Goal: Task Accomplishment & Management: Use online tool/utility

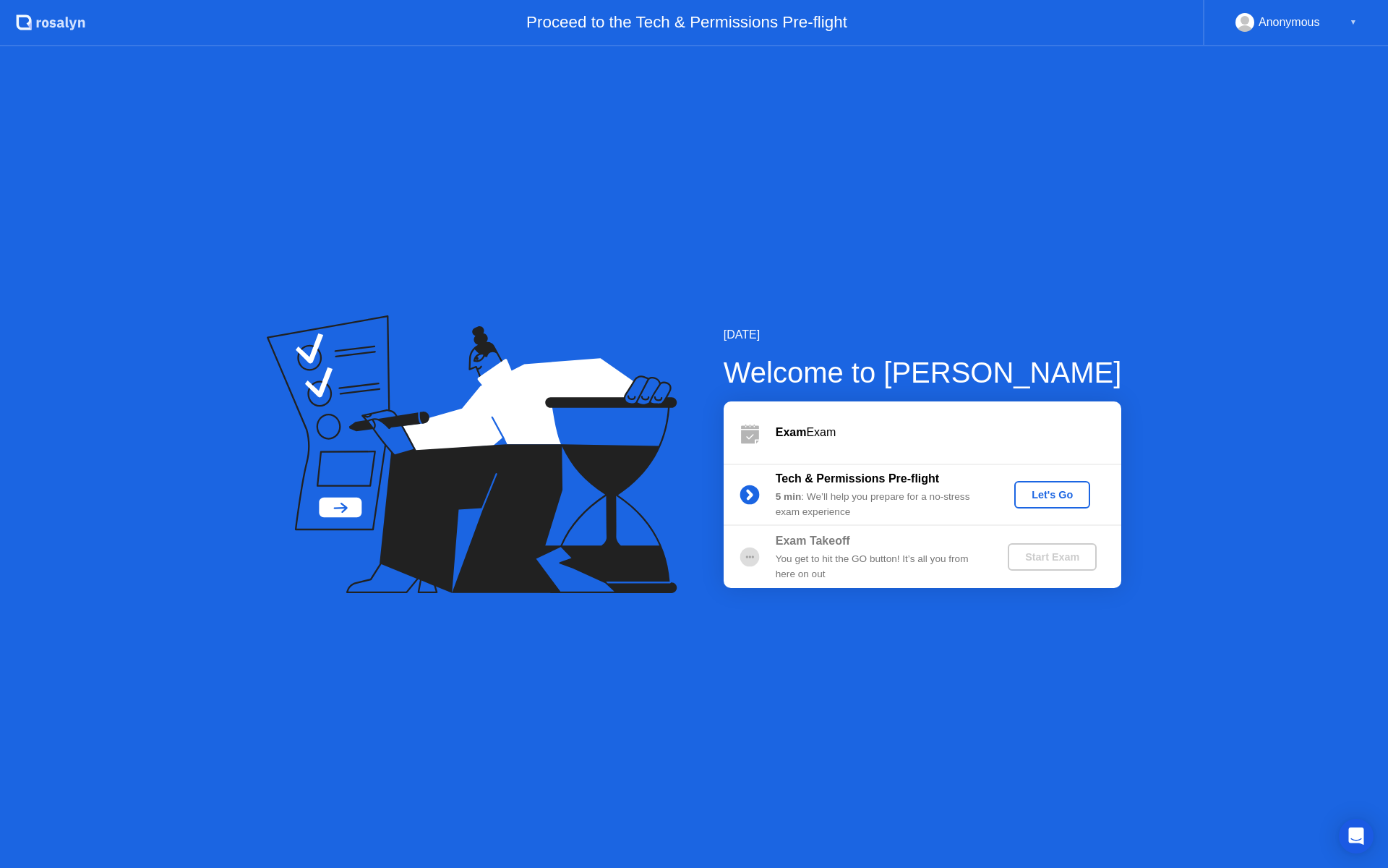
click at [1076, 500] on div "Let's Go" at bounding box center [1052, 495] width 65 height 12
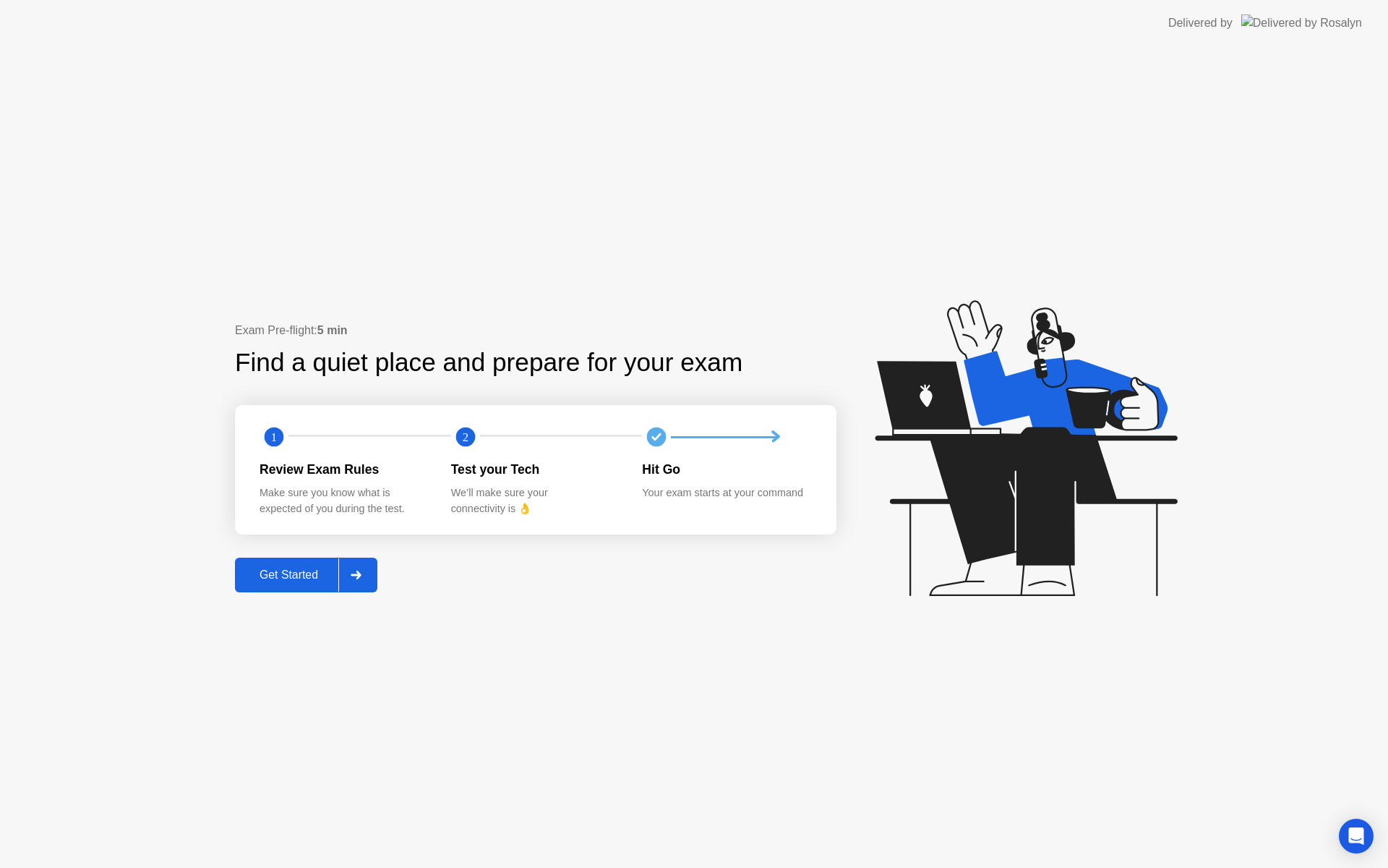
click at [296, 591] on div "Exam Pre-flight: 5 min Find a quiet place and prepare for your exam 1 2 Review …" at bounding box center [694, 457] width 1388 height 822
click at [313, 565] on button "Get Started" at bounding box center [307, 575] width 142 height 35
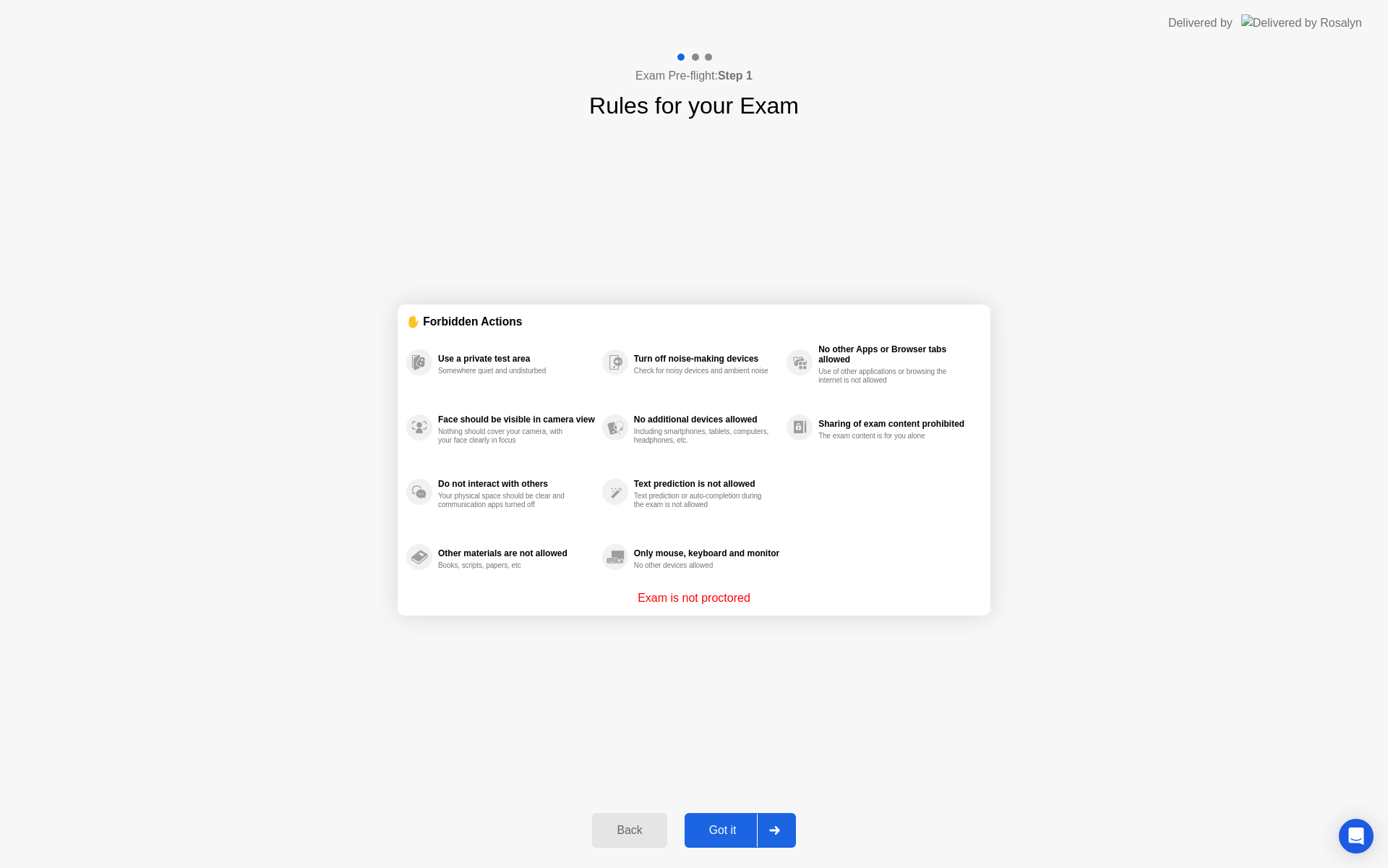
click at [752, 824] on div "Got it" at bounding box center [723, 830] width 68 height 13
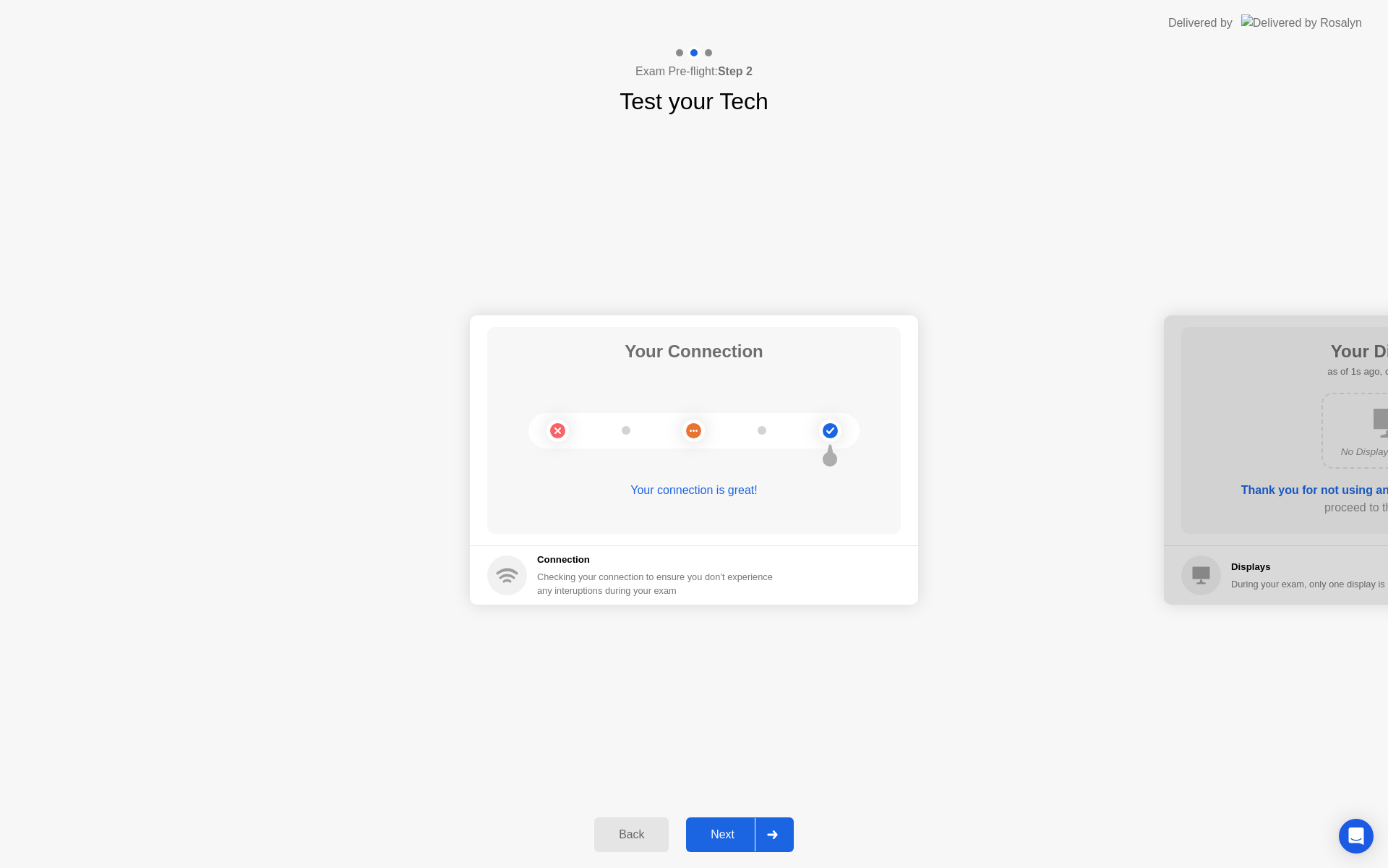
click at [752, 824] on button "Next" at bounding box center [740, 835] width 107 height 35
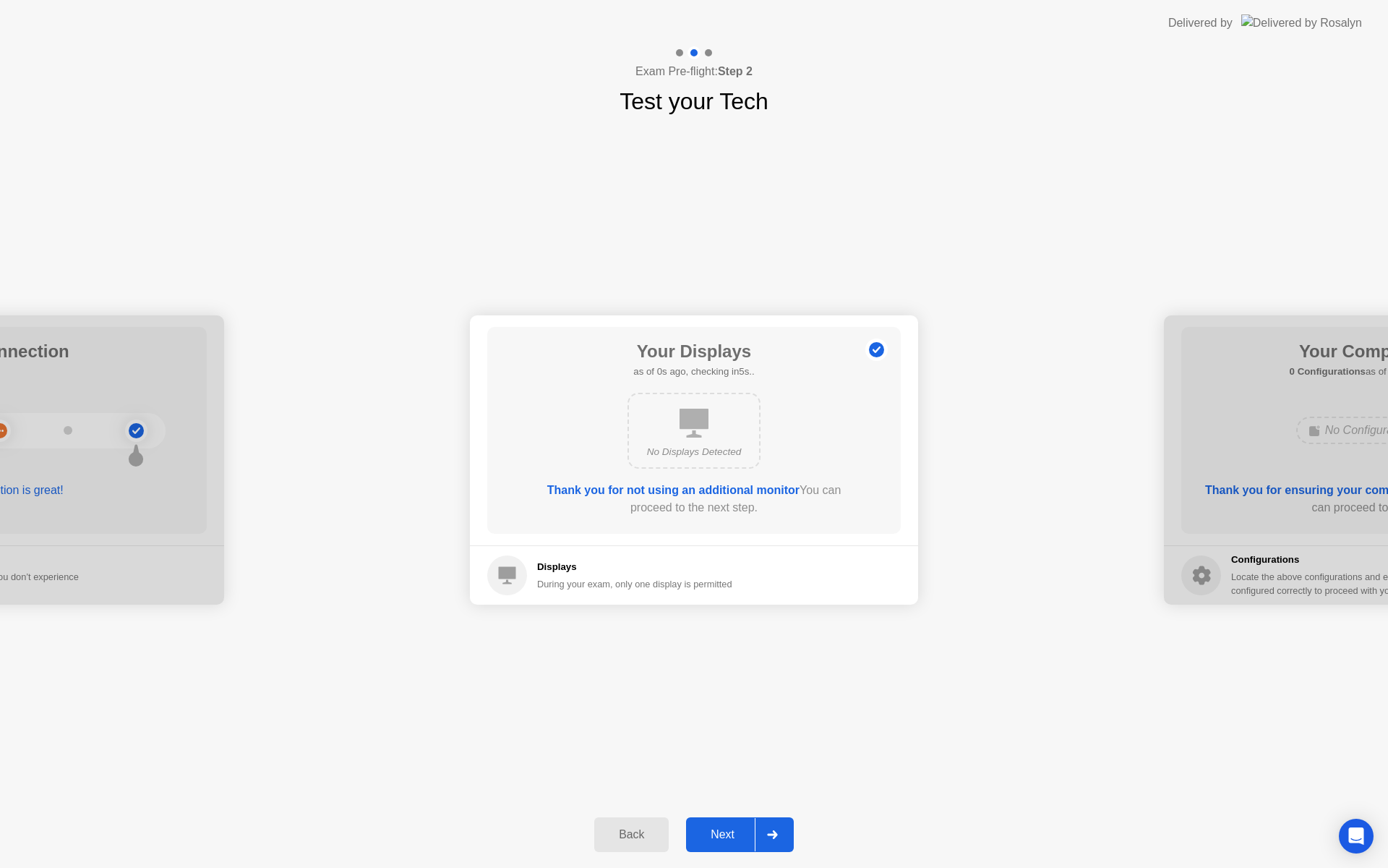
click at [752, 824] on button "Next" at bounding box center [740, 835] width 107 height 35
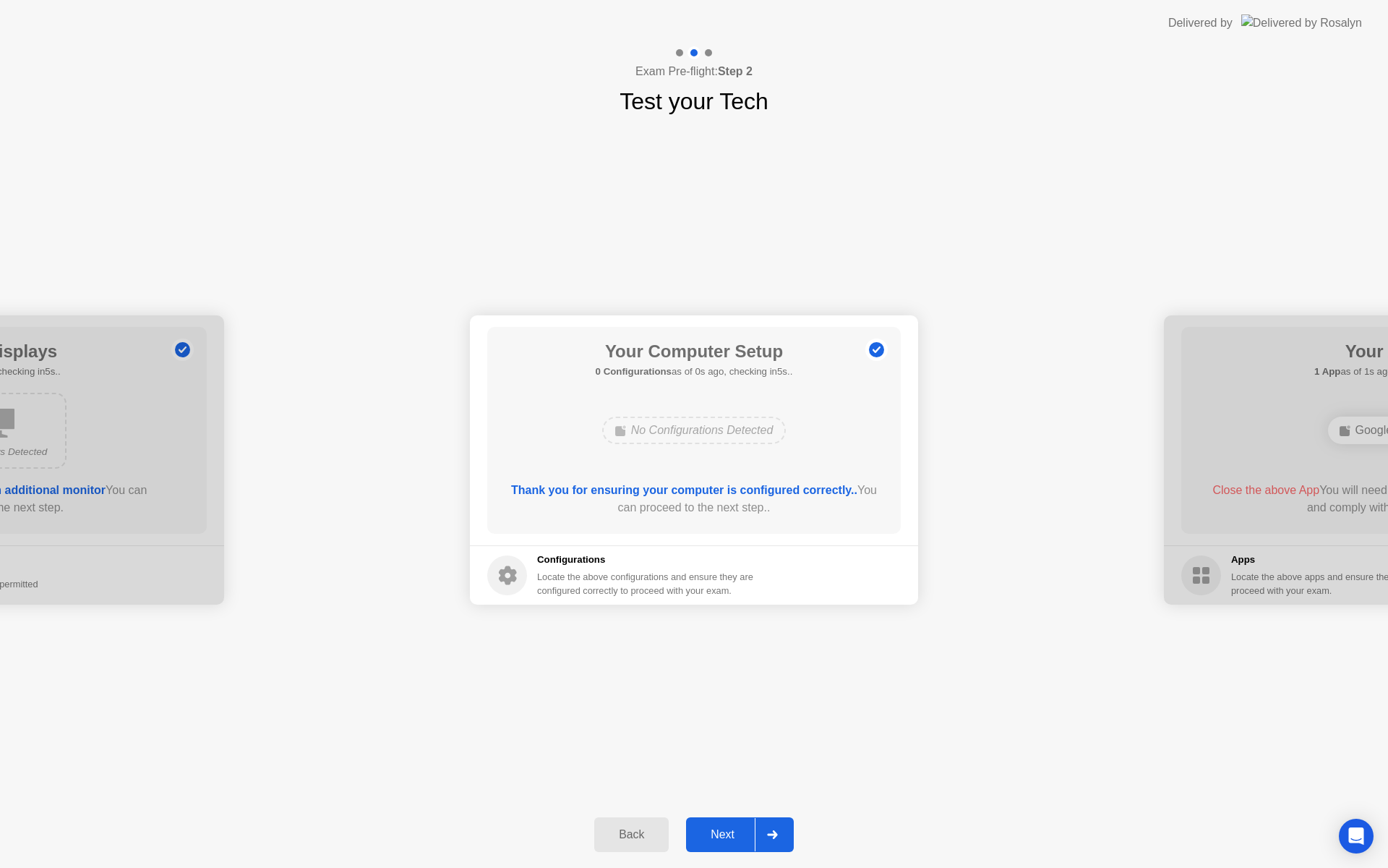
click at [752, 824] on button "Next" at bounding box center [740, 835] width 107 height 35
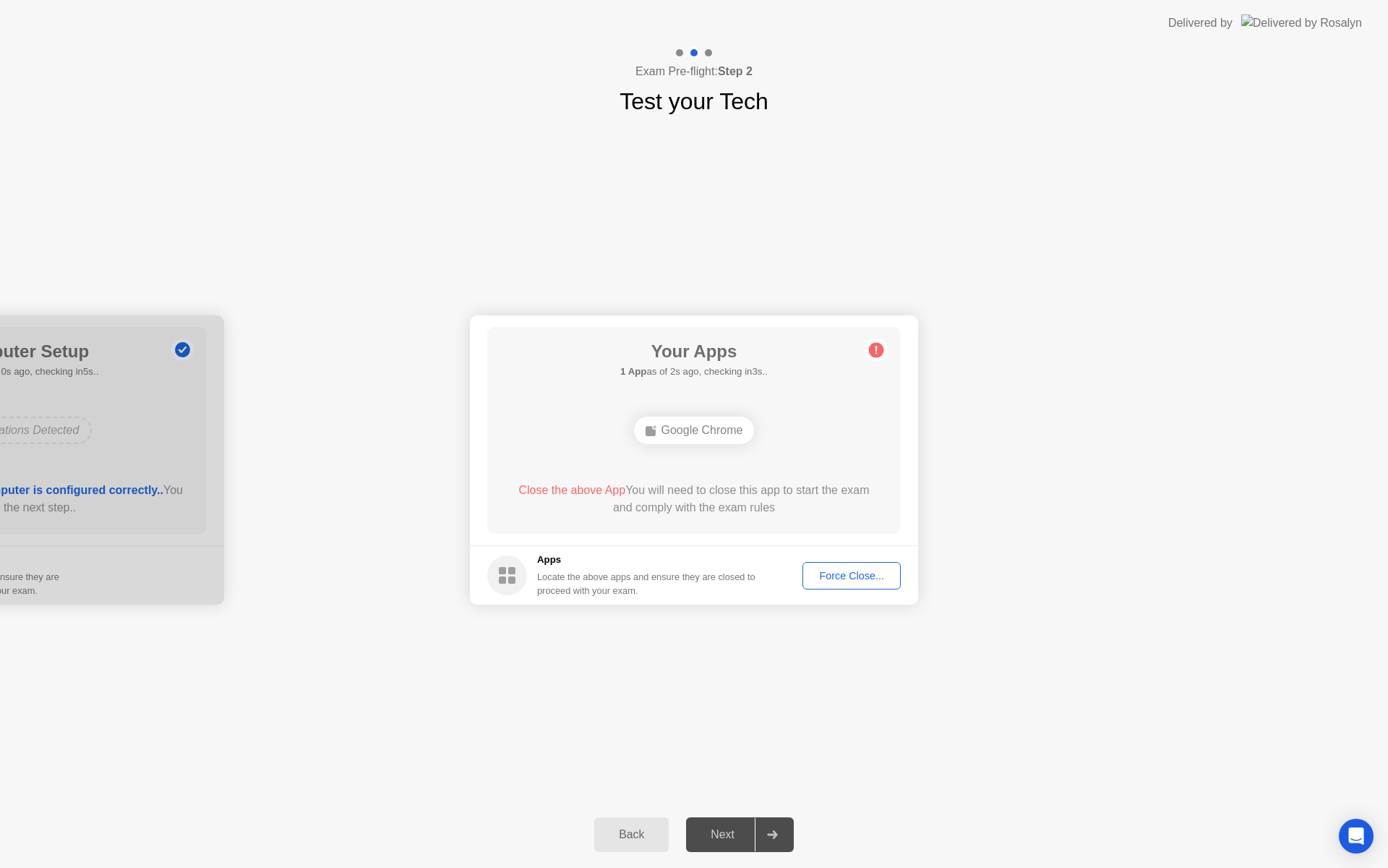
click at [829, 577] on div "Force Close..." at bounding box center [851, 575] width 88 height 12
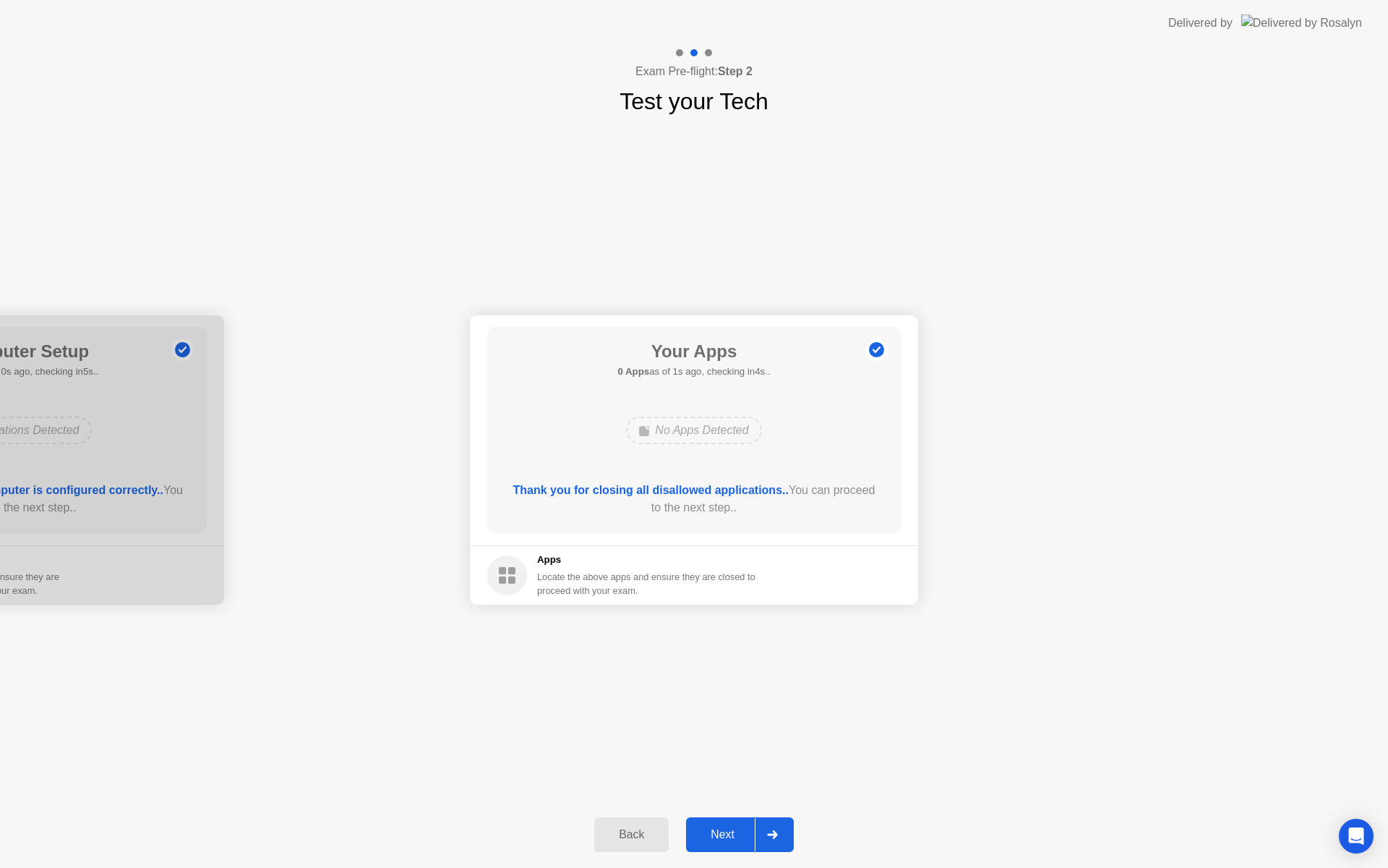
click at [733, 834] on div "Next" at bounding box center [723, 835] width 65 height 13
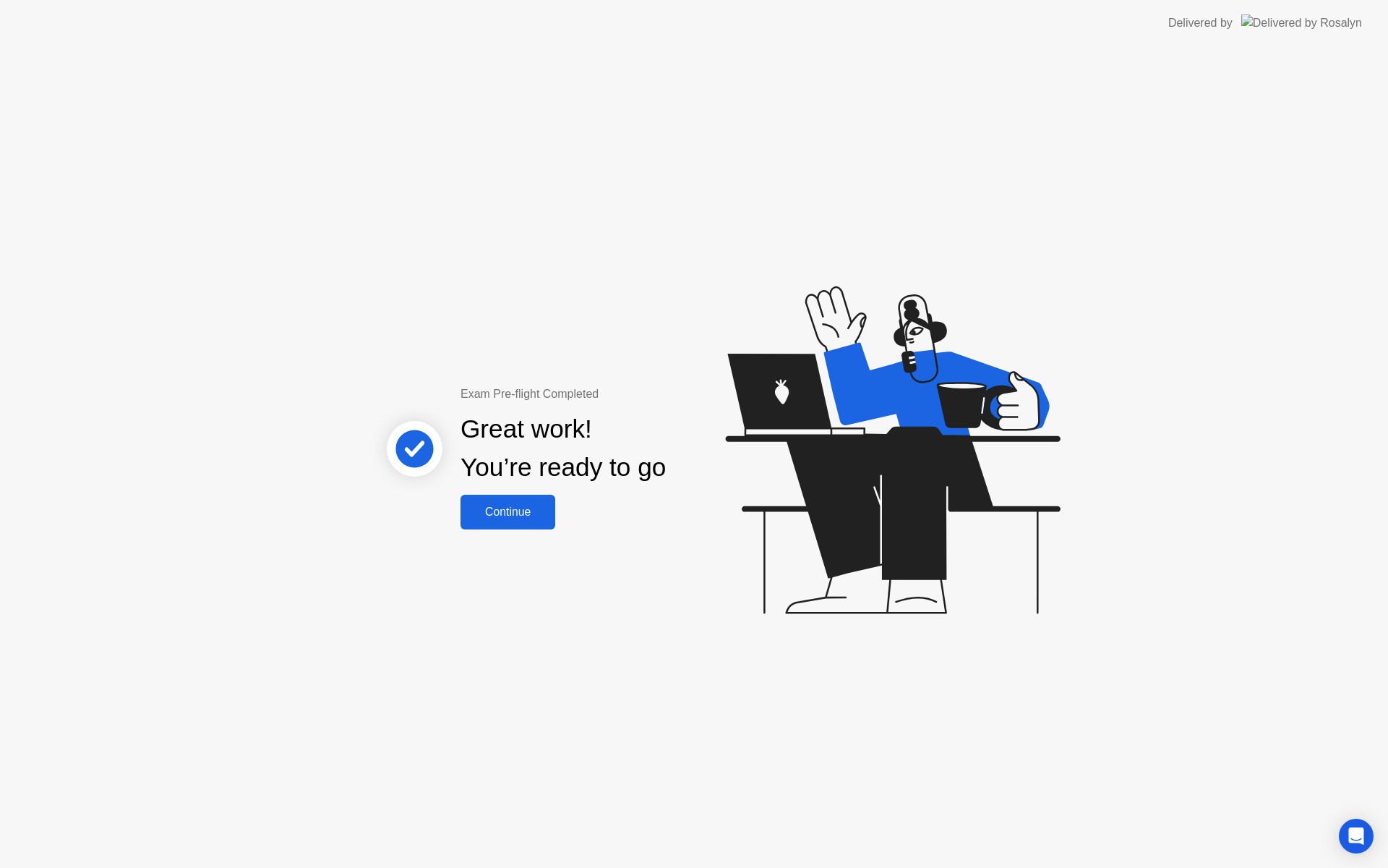
click at [505, 506] on div "Continue" at bounding box center [508, 512] width 86 height 13
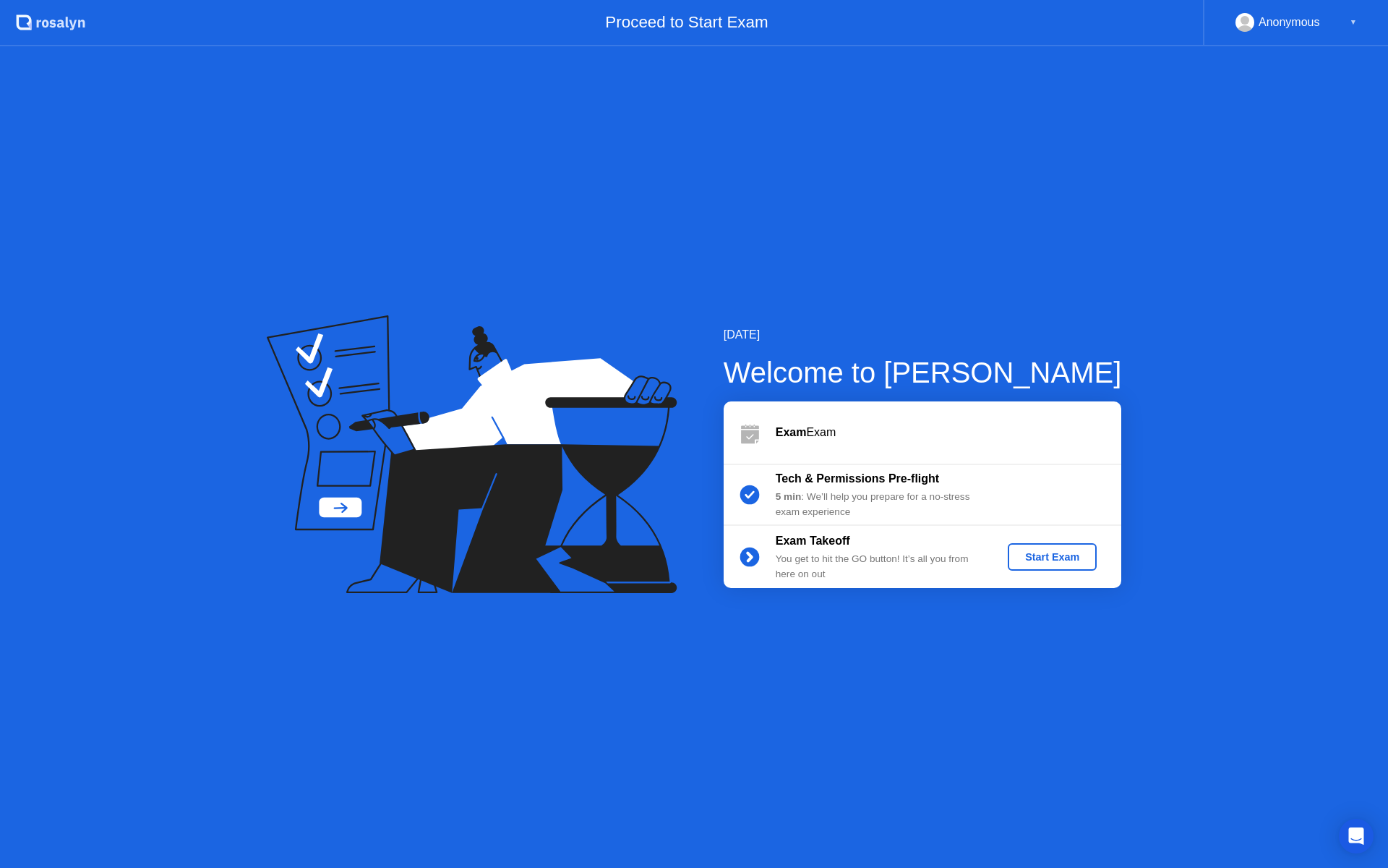
click at [1091, 558] on button "Start Exam" at bounding box center [1052, 557] width 89 height 28
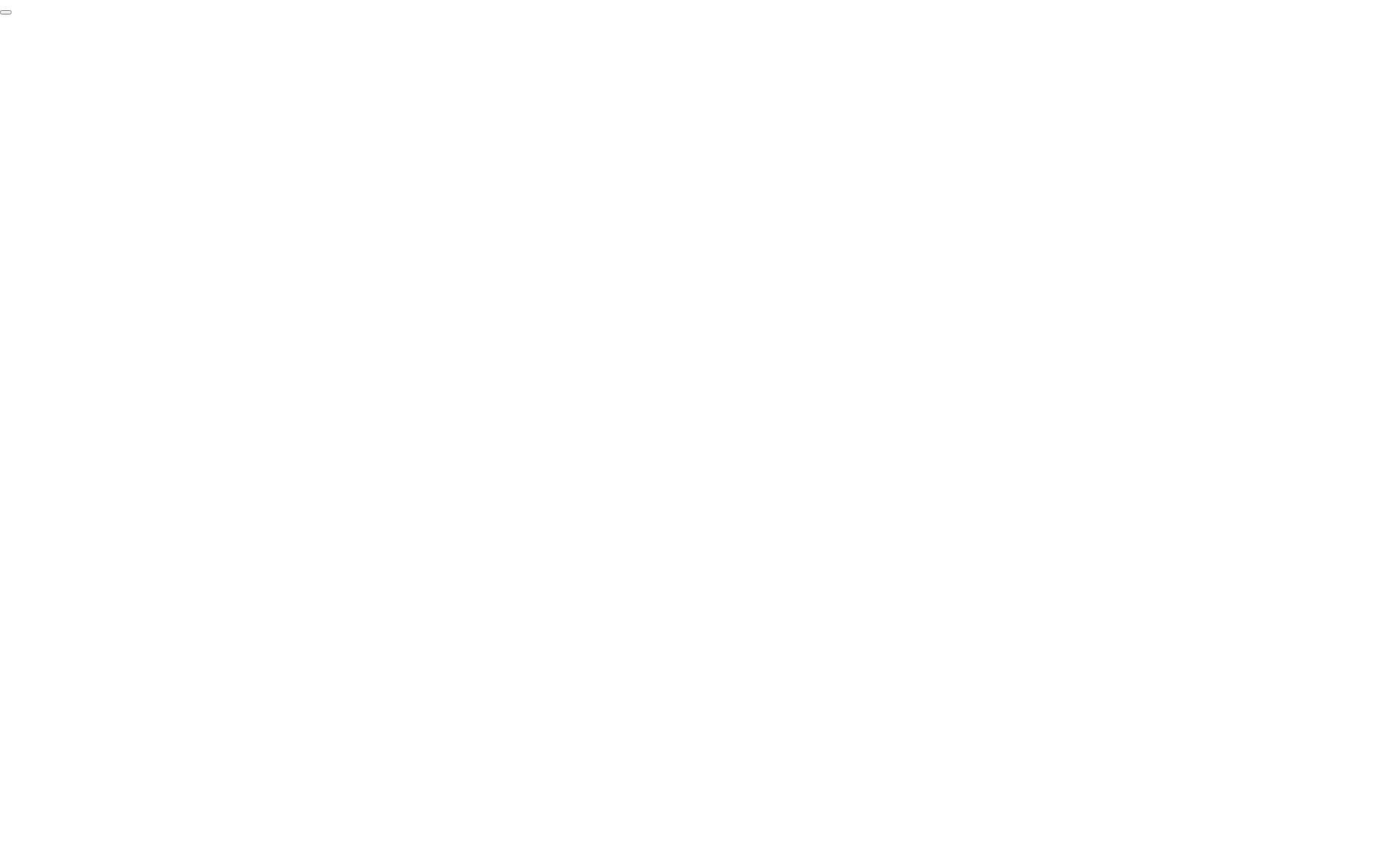
click div "End Proctoring Session"
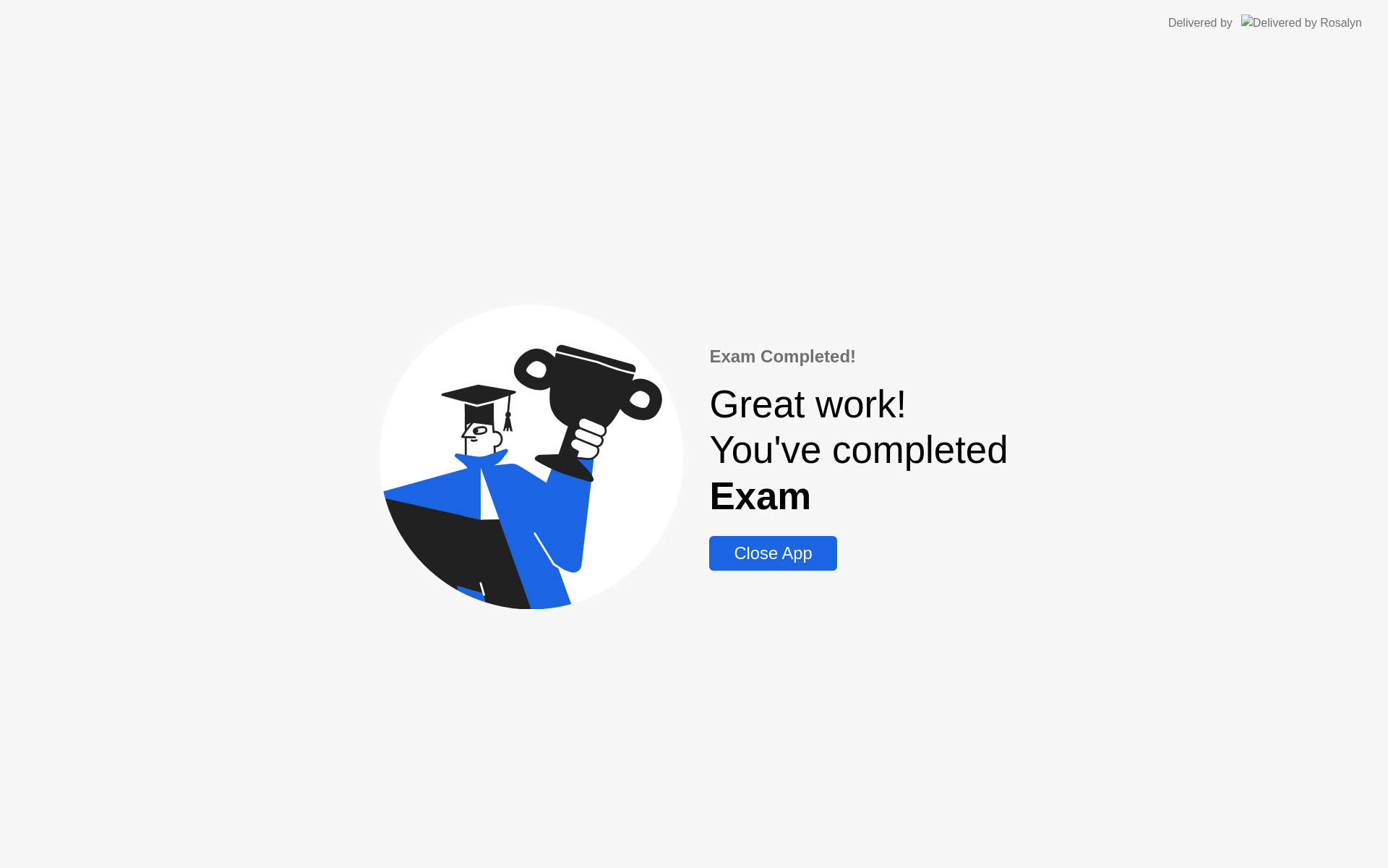
click at [758, 564] on div "Close App" at bounding box center [773, 553] width 118 height 20
